Goal: Information Seeking & Learning: Learn about a topic

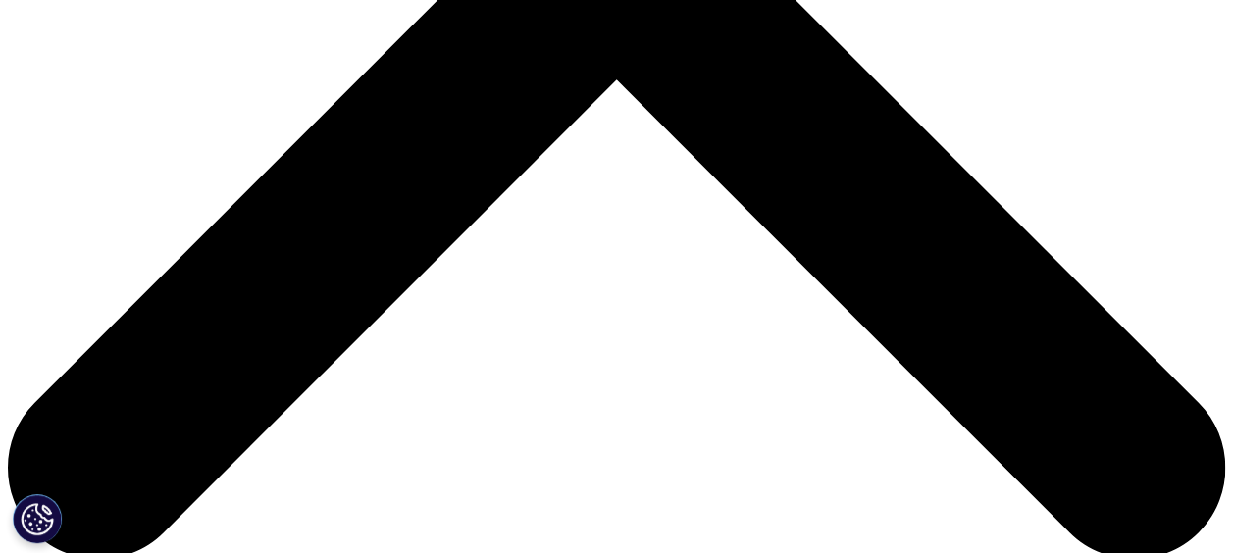
scroll to position [785, 0]
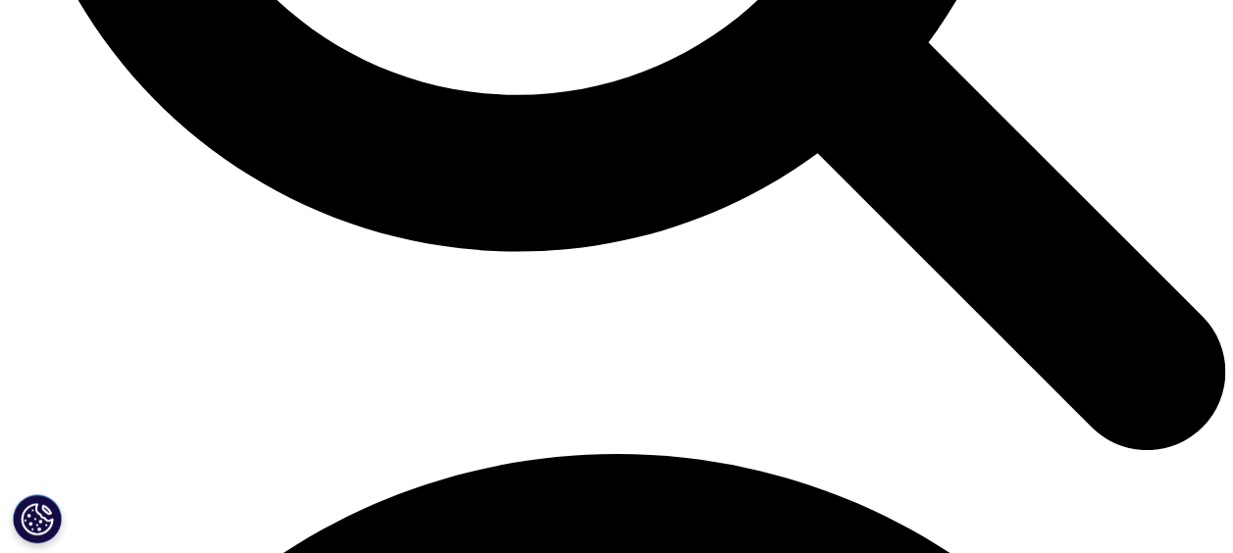
scroll to position [2059, 0]
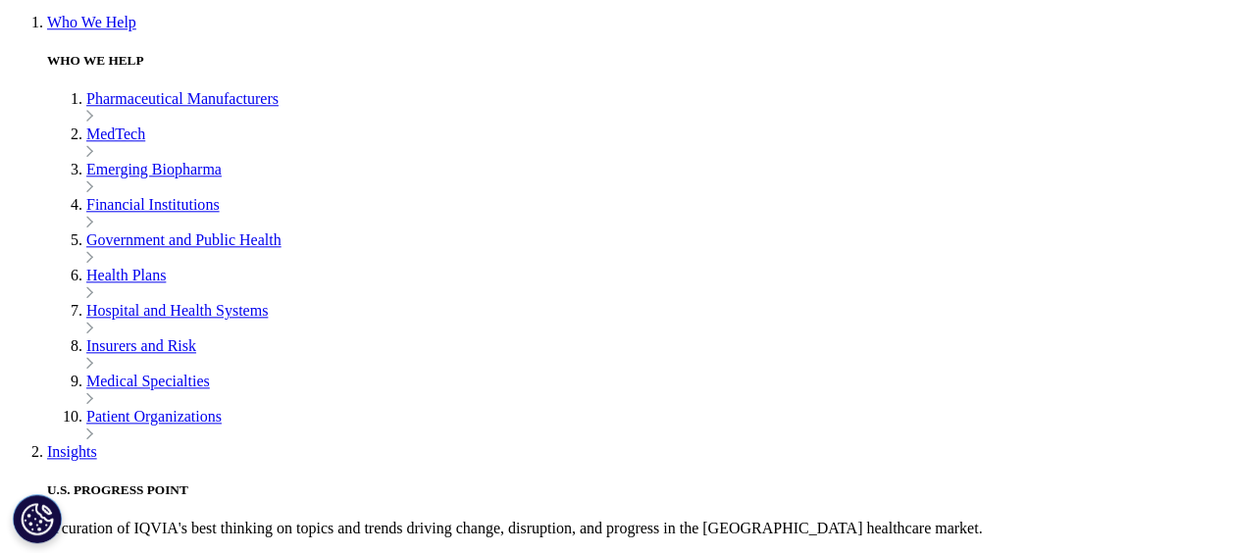
scroll to position [4707, 0]
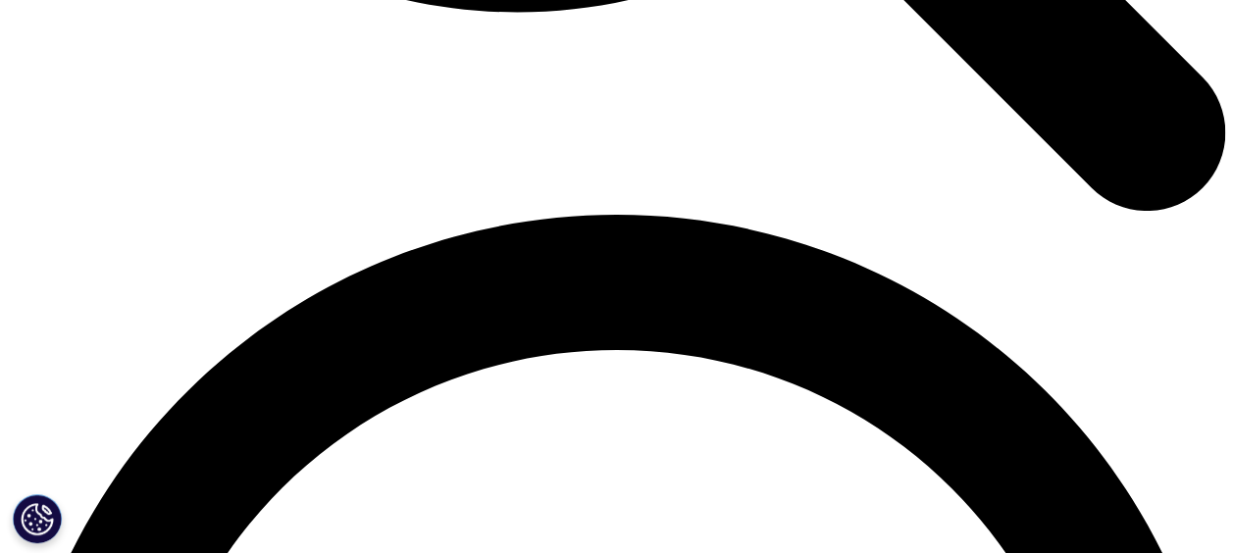
scroll to position [1961, 0]
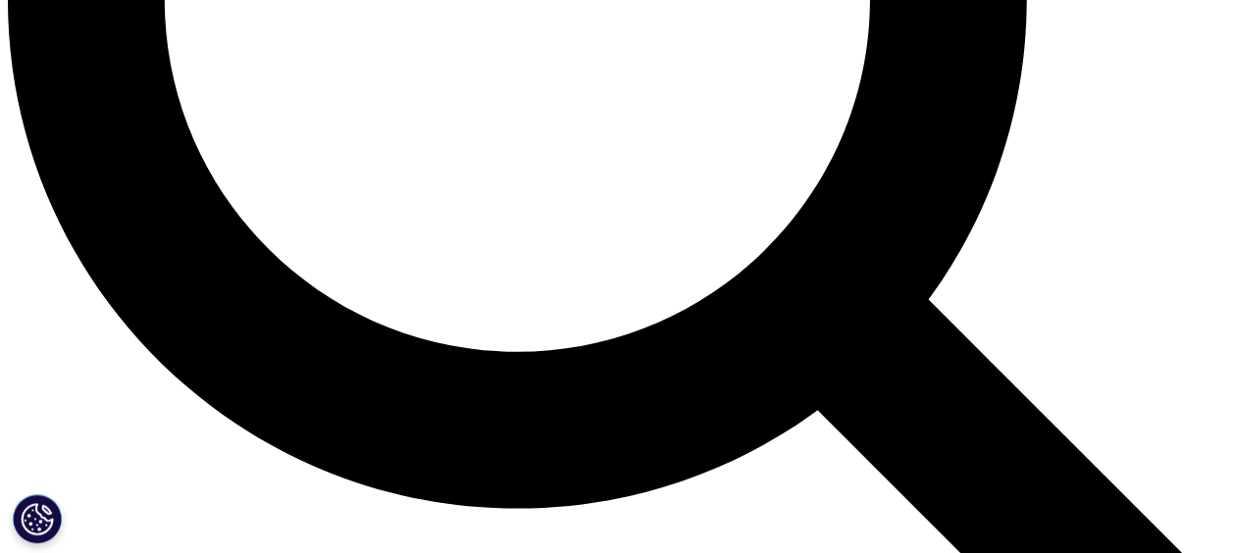
scroll to position [1765, 0]
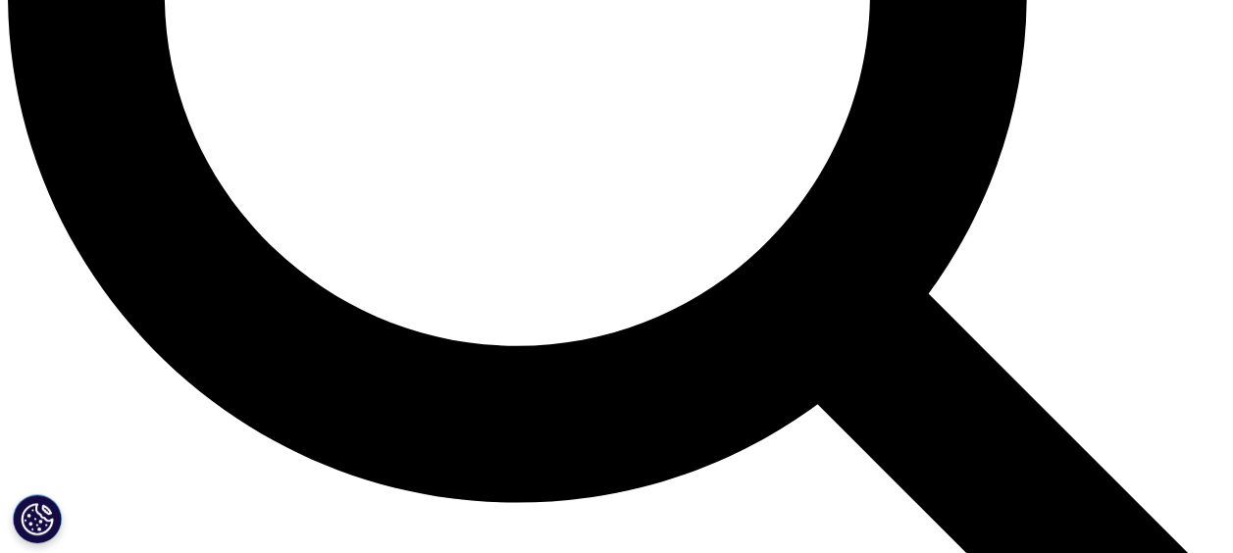
drag, startPoint x: 416, startPoint y: 204, endPoint x: 326, endPoint y: 228, distance: 93.2
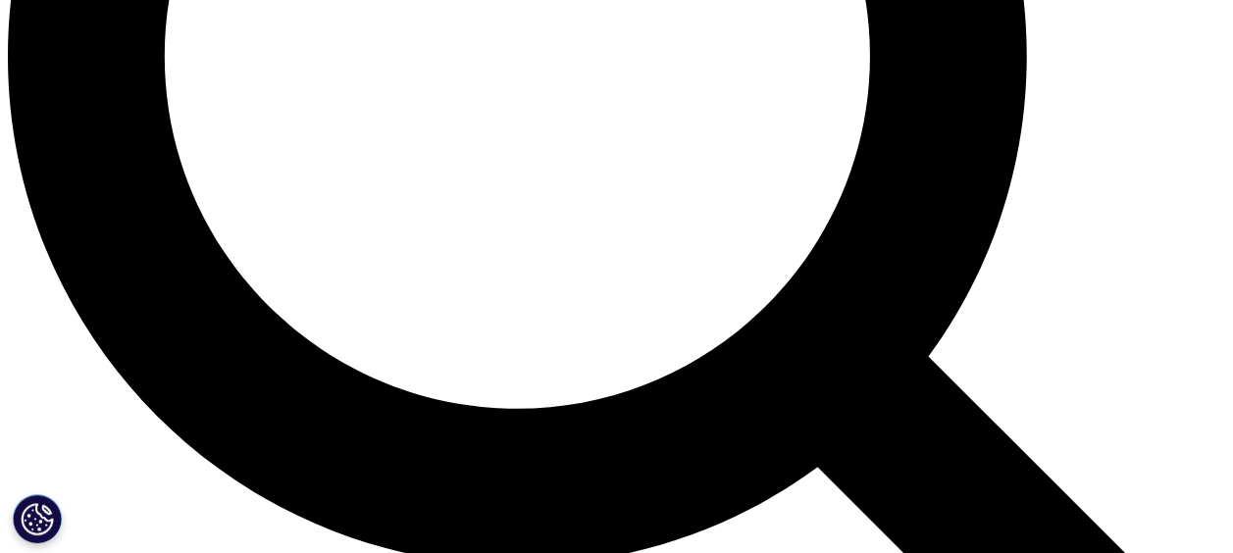
scroll to position [1667, 0]
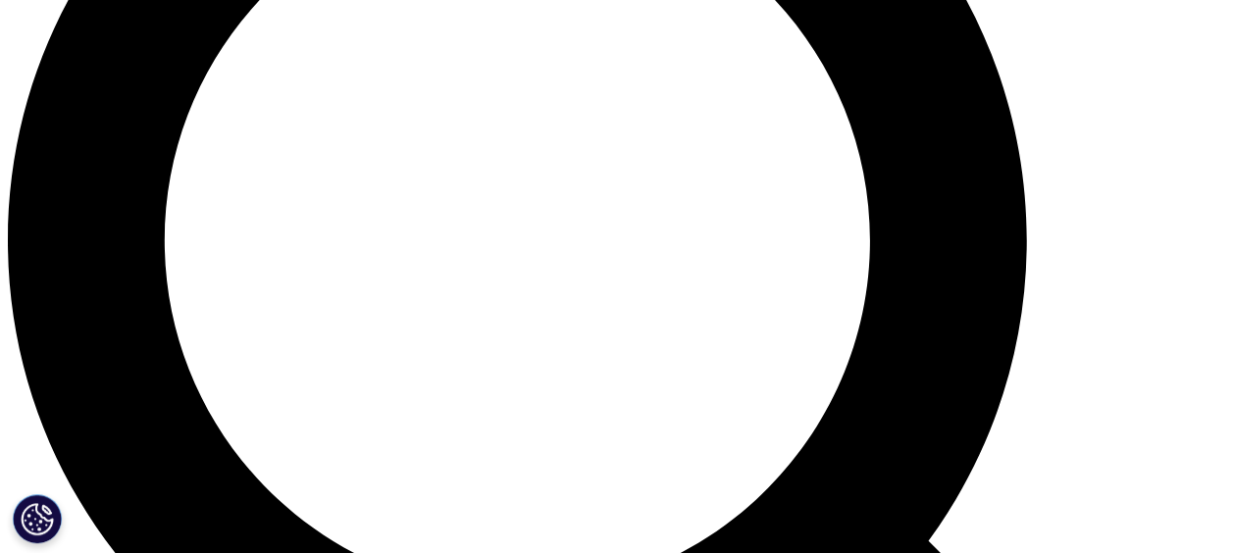
scroll to position [1569, 0]
